Goal: Task Accomplishment & Management: Manage account settings

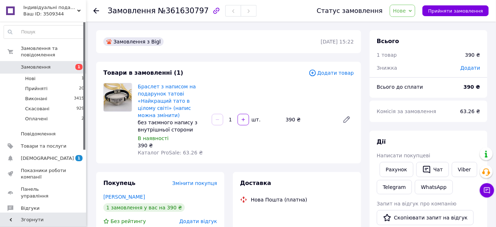
click at [406, 12] on span "Нове" at bounding box center [399, 11] width 13 height 6
click at [410, 23] on li "Прийнято" at bounding box center [406, 25] width 33 height 11
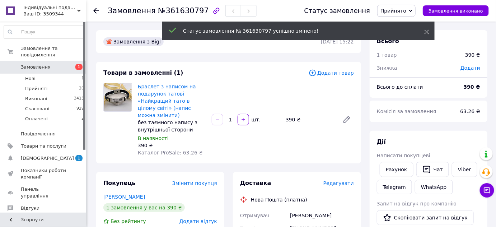
click at [425, 33] on use at bounding box center [426, 32] width 5 height 5
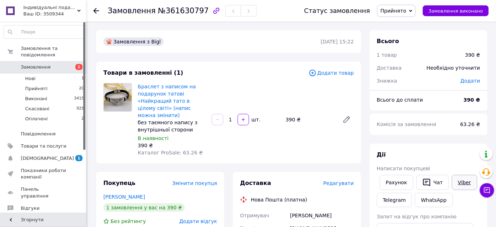
click at [460, 176] on link "Viber" at bounding box center [464, 182] width 25 height 15
click at [148, 92] on link "Браслет з написом на подарунок татові «Найкращий тато в цілому світі» (напис мо…" at bounding box center [167, 101] width 58 height 34
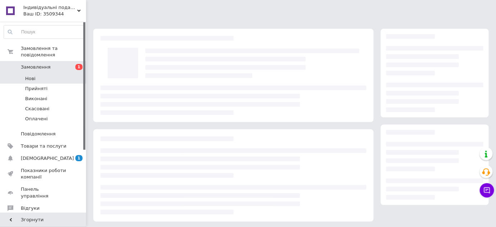
click at [36, 74] on li "Нові" at bounding box center [44, 79] width 88 height 10
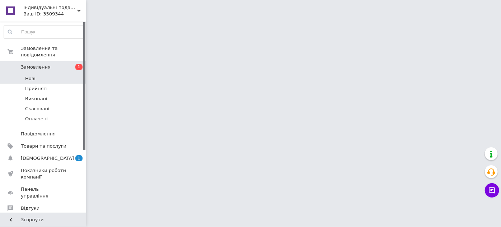
click at [35, 74] on li "Нові" at bounding box center [44, 79] width 88 height 10
click at [29, 75] on span "Нові" at bounding box center [30, 78] width 10 height 6
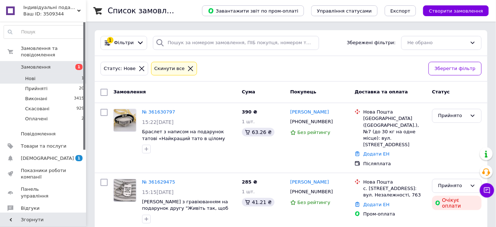
click at [30, 75] on span "Нові" at bounding box center [30, 78] width 10 height 6
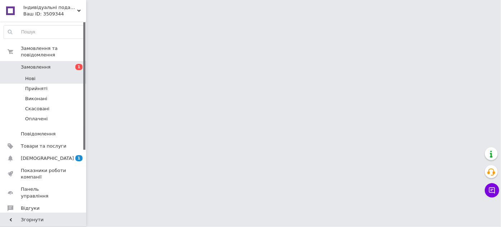
click at [33, 75] on li "Нові" at bounding box center [44, 79] width 88 height 10
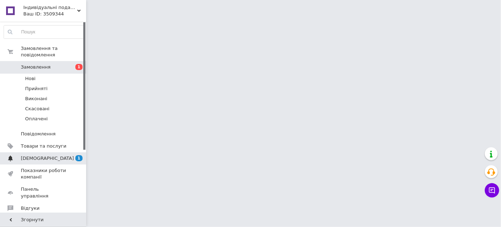
click at [52, 152] on link "Сповіщення 1 0" at bounding box center [44, 158] width 88 height 12
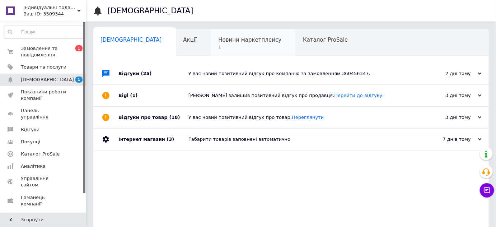
click at [218, 41] on span "Новини маркетплейсу" at bounding box center [249, 40] width 63 height 6
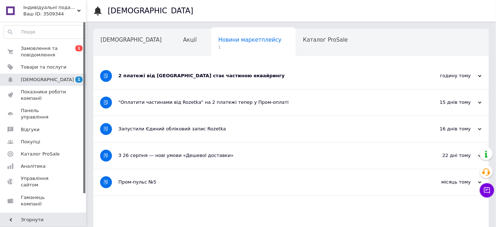
click at [160, 74] on div "2 платежі від Rozetka стає частиною еквайрингу" at bounding box center [263, 75] width 291 height 6
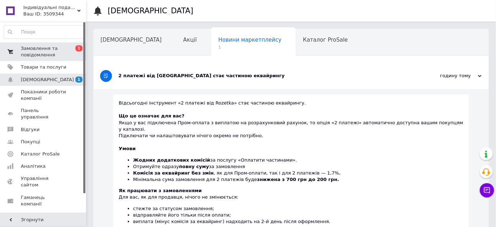
click at [53, 51] on span "Замовлення та повідомлення" at bounding box center [44, 51] width 46 height 13
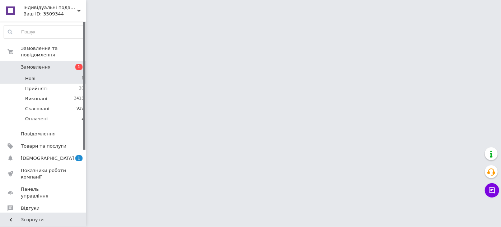
click at [43, 74] on li "Нові 1" at bounding box center [44, 79] width 88 height 10
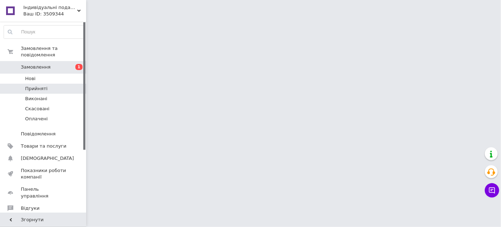
click at [38, 85] on span "Прийняті" at bounding box center [36, 88] width 22 height 6
